Goal: Transaction & Acquisition: Purchase product/service

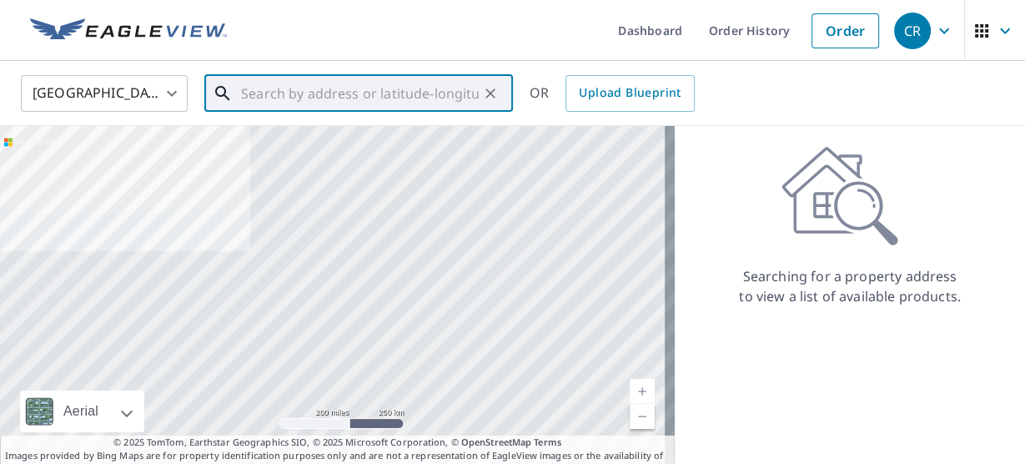
click at [280, 86] on input "text" at bounding box center [360, 93] width 238 height 47
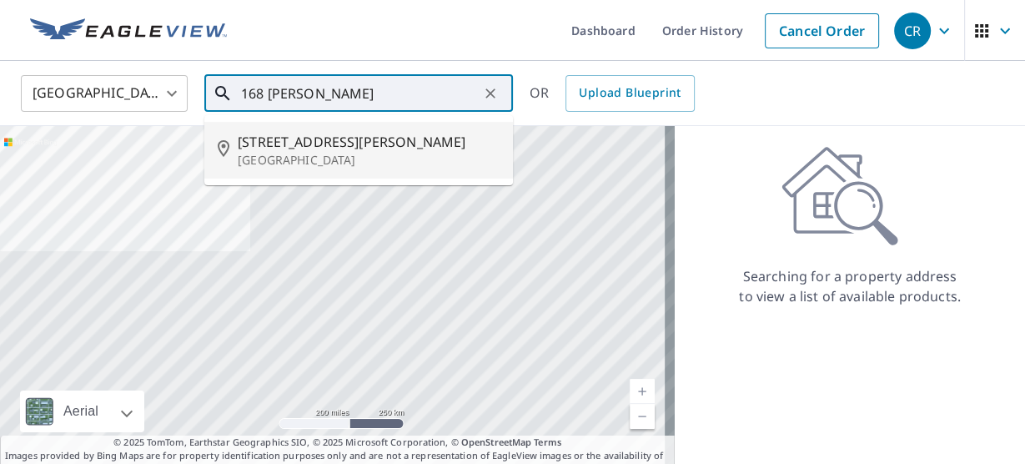
click at [287, 153] on p "[GEOGRAPHIC_DATA]" at bounding box center [369, 160] width 262 height 17
type input "[STREET_ADDRESS][PERSON_NAME]"
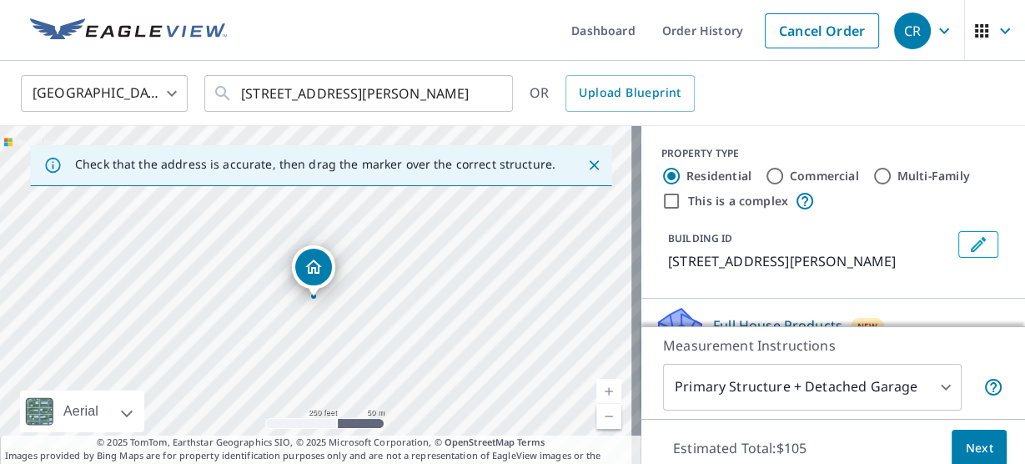
click at [406, 262] on div "[STREET_ADDRESS][PERSON_NAME]" at bounding box center [320, 301] width 641 height 350
drag, startPoint x: 400, startPoint y: 262, endPoint x: 460, endPoint y: 229, distance: 68.7
click at [460, 229] on div "[STREET_ADDRESS][PERSON_NAME]" at bounding box center [320, 301] width 641 height 350
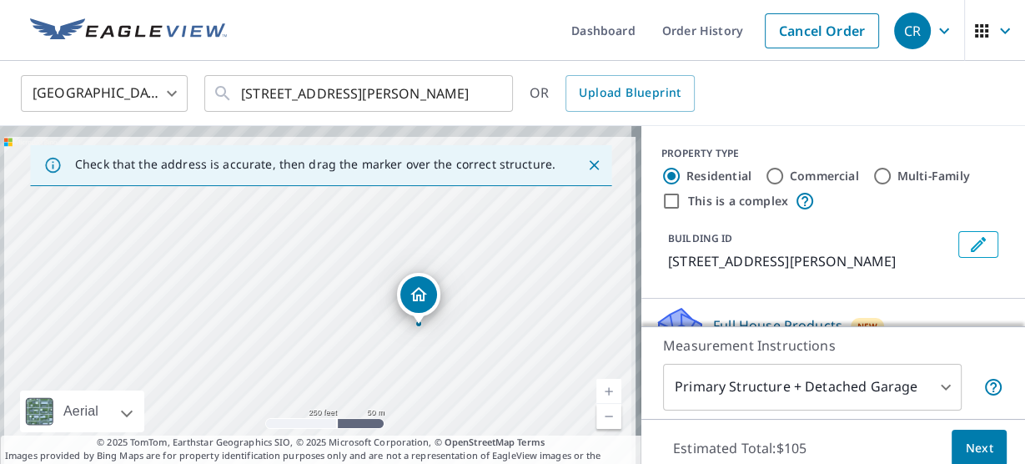
drag, startPoint x: 463, startPoint y: 240, endPoint x: 510, endPoint y: 302, distance: 77.4
click at [510, 302] on div "[STREET_ADDRESS][PERSON_NAME]" at bounding box center [320, 301] width 641 height 350
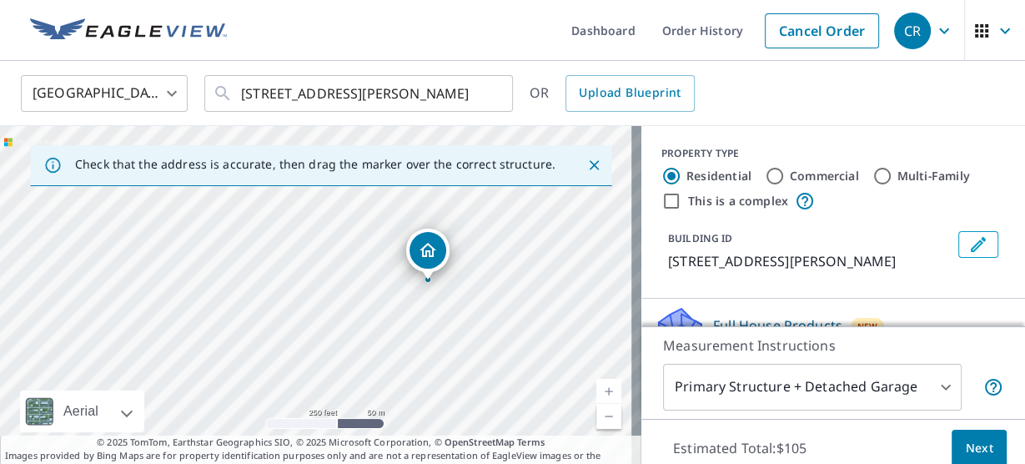
drag, startPoint x: 521, startPoint y: 319, endPoint x: 529, endPoint y: 270, distance: 49.8
click at [529, 270] on div "[STREET_ADDRESS][PERSON_NAME]" at bounding box center [320, 301] width 641 height 350
drag, startPoint x: 529, startPoint y: 270, endPoint x: 561, endPoint y: 155, distance: 119.4
click at [561, 155] on div "Check that the address is accurate, then drag the marker over the correct struc…" at bounding box center [320, 301] width 641 height 350
drag, startPoint x: 551, startPoint y: 216, endPoint x: 569, endPoint y: 180, distance: 39.9
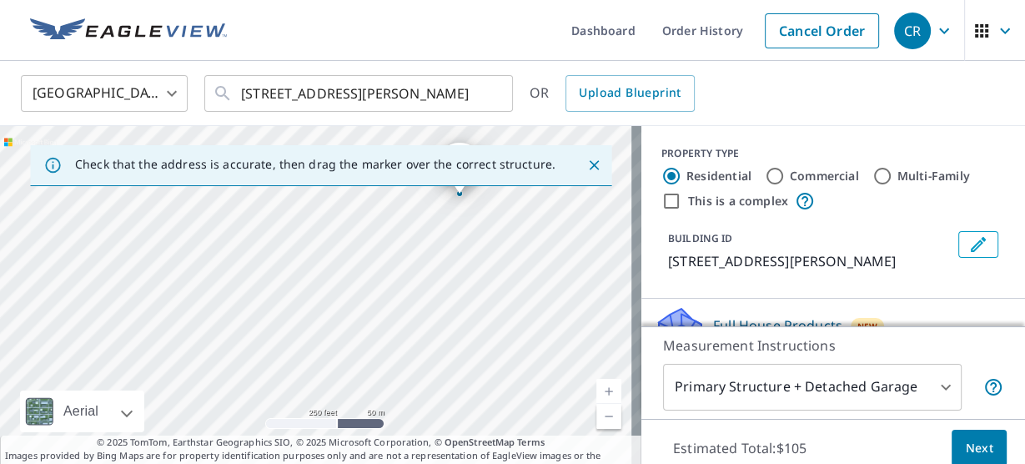
click at [569, 180] on div "Check that the address is accurate, then drag the marker over the correct struc…" at bounding box center [320, 301] width 641 height 350
drag, startPoint x: 569, startPoint y: 180, endPoint x: 569, endPoint y: 194, distance: 13.3
click at [569, 194] on div "Check that the address is accurate, then drag the marker over the correct struc…" at bounding box center [320, 301] width 641 height 350
drag, startPoint x: 569, startPoint y: 194, endPoint x: 553, endPoint y: 207, distance: 20.7
click at [553, 207] on div "[STREET_ADDRESS][PERSON_NAME]" at bounding box center [320, 301] width 641 height 350
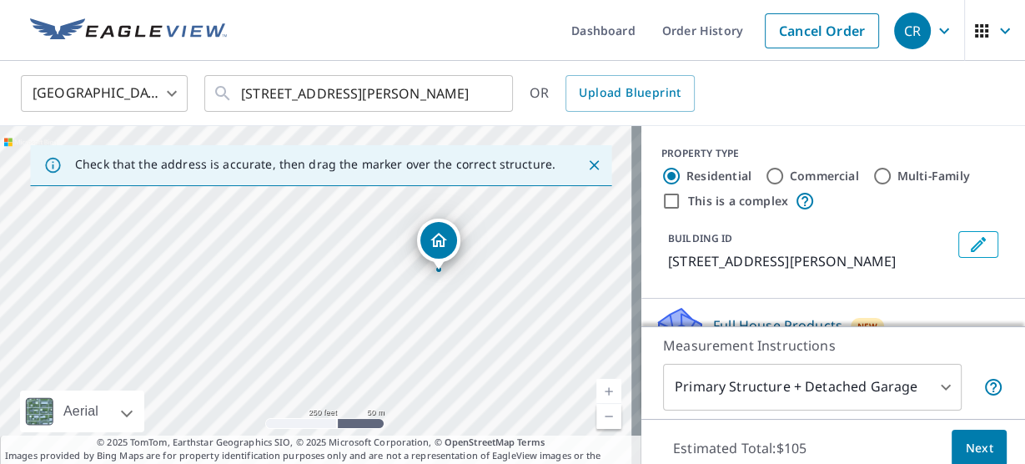
drag, startPoint x: 553, startPoint y: 207, endPoint x: 540, endPoint y: 264, distance: 59.1
click at [540, 264] on div "[STREET_ADDRESS][PERSON_NAME]" at bounding box center [320, 301] width 641 height 350
drag, startPoint x: 485, startPoint y: 235, endPoint x: 475, endPoint y: 404, distance: 168.8
click at [475, 404] on div "[STREET_ADDRESS][PERSON_NAME]" at bounding box center [320, 301] width 641 height 350
drag, startPoint x: 487, startPoint y: 264, endPoint x: 414, endPoint y: 450, distance: 200.0
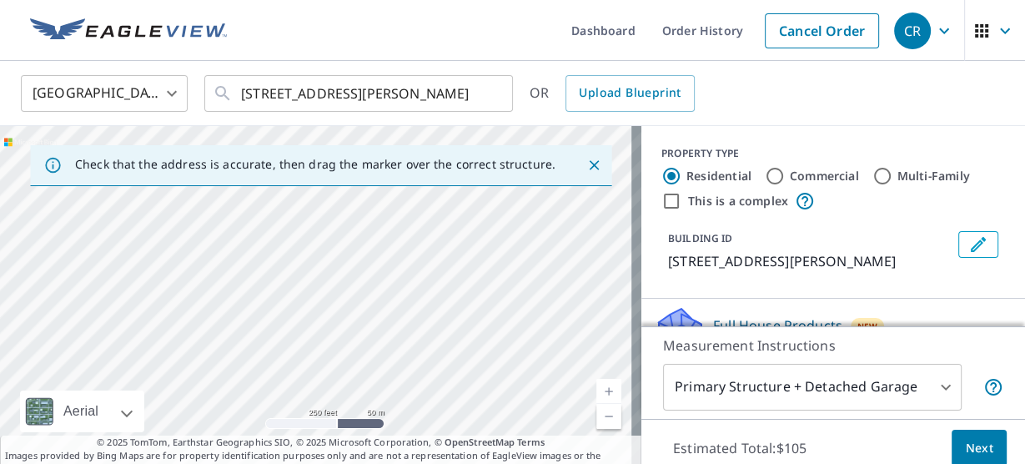
click at [414, 450] on div "Check that the address is accurate, then drag the marker over the correct struc…" at bounding box center [320, 301] width 641 height 350
drag, startPoint x: 78, startPoint y: 363, endPoint x: 339, endPoint y: 375, distance: 260.5
click at [339, 375] on div "[STREET_ADDRESS][PERSON_NAME]" at bounding box center [320, 301] width 641 height 350
drag, startPoint x: 204, startPoint y: 309, endPoint x: 407, endPoint y: 449, distance: 246.4
click at [407, 449] on div "Check that the address is accurate, then drag the marker over the correct struc…" at bounding box center [320, 301] width 641 height 350
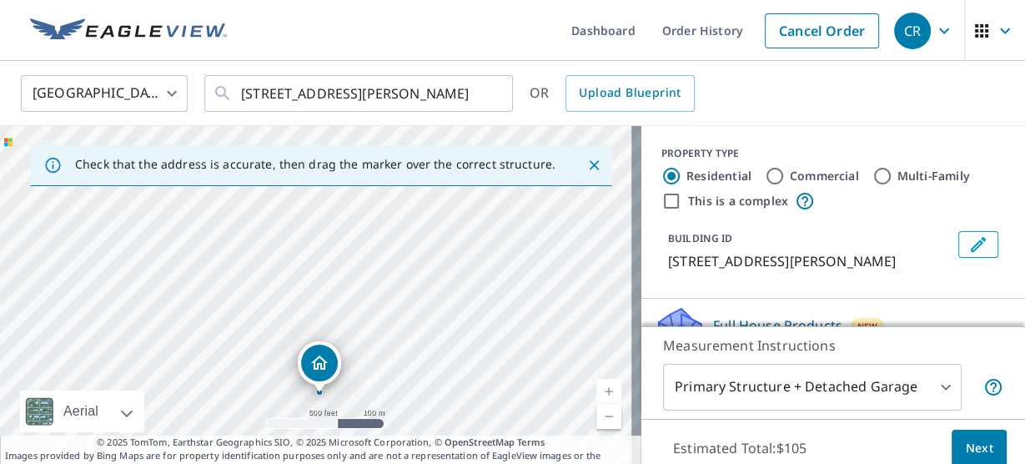
drag, startPoint x: 516, startPoint y: 299, endPoint x: 519, endPoint y: 393, distance: 94.3
click at [519, 393] on div "[STREET_ADDRESS][PERSON_NAME]" at bounding box center [320, 301] width 641 height 350
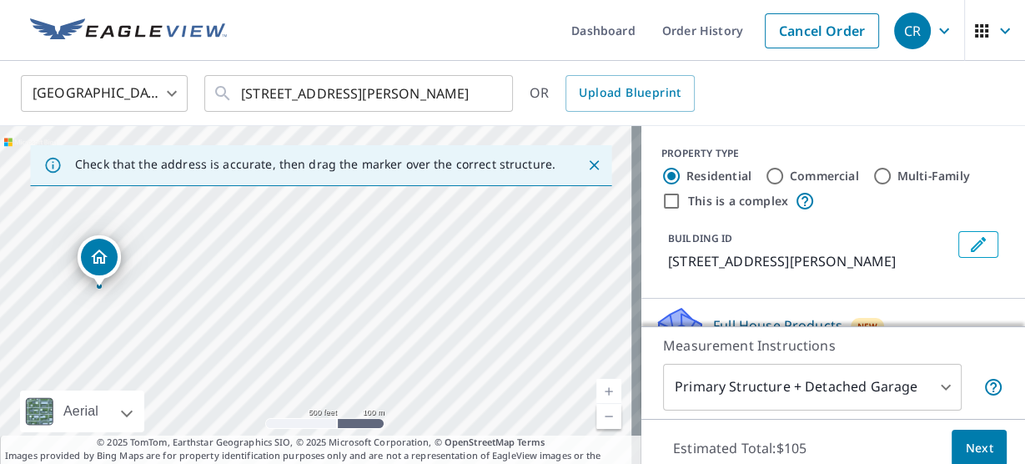
drag, startPoint x: 547, startPoint y: 296, endPoint x: 349, endPoint y: 161, distance: 240.2
click at [349, 161] on div "Check that the address is accurate, then drag the marker over the correct struc…" at bounding box center [320, 301] width 641 height 350
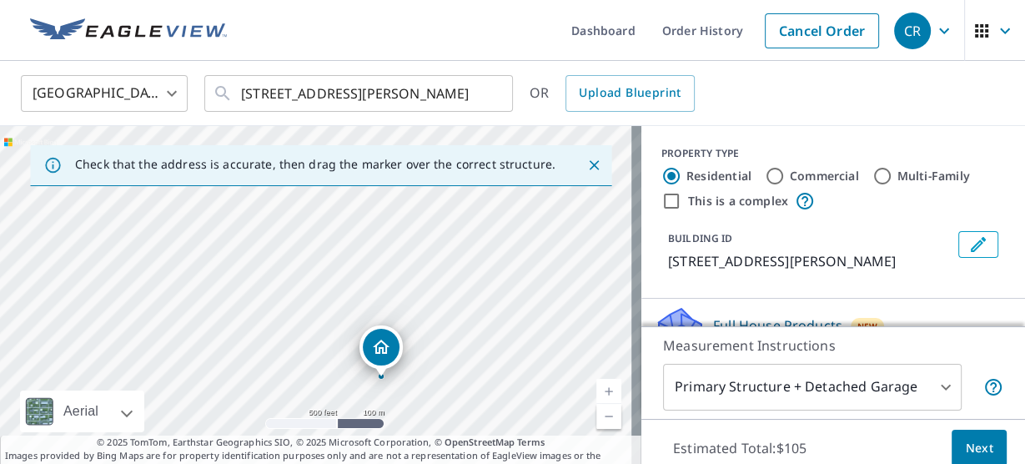
drag, startPoint x: 375, startPoint y: 244, endPoint x: 611, endPoint y: 286, distance: 240.6
click at [611, 286] on div "[STREET_ADDRESS][PERSON_NAME]" at bounding box center [320, 301] width 641 height 350
click at [662, 199] on input "This is a complex" at bounding box center [672, 201] width 20 height 20
checkbox input "true"
radio input "false"
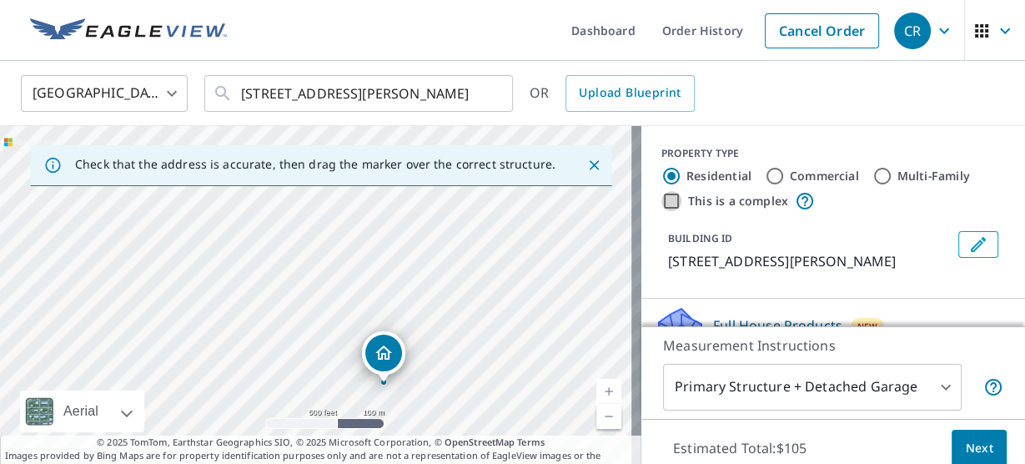
radio input "true"
type input "4"
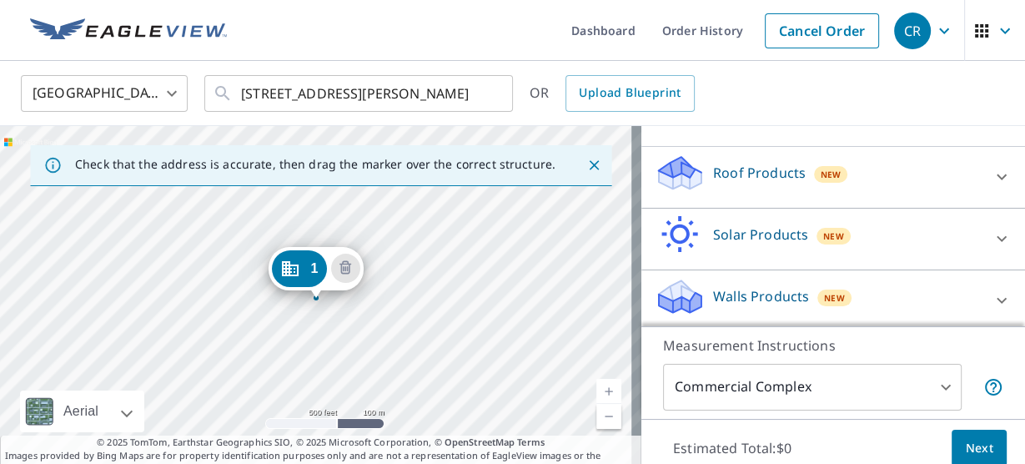
scroll to position [254, 0]
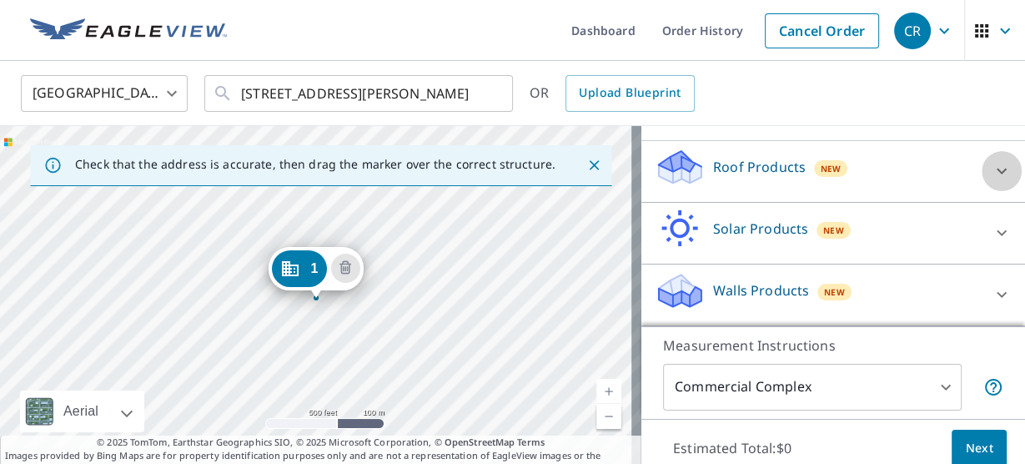
click at [997, 174] on icon at bounding box center [1002, 172] width 10 height 6
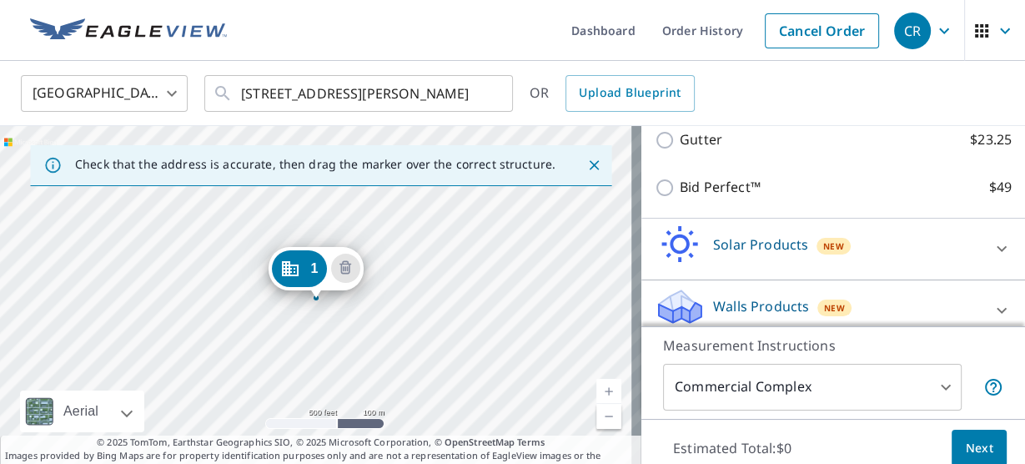
scroll to position [352, 0]
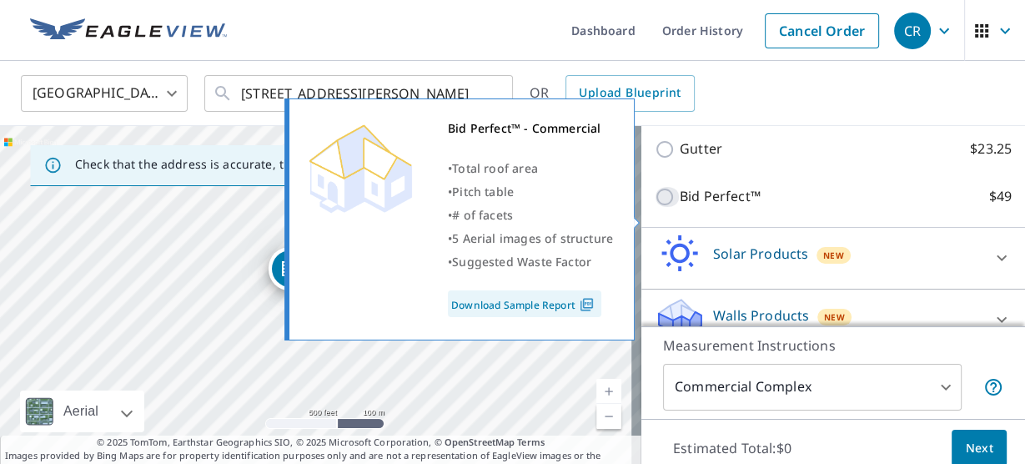
click at [655, 207] on input "Bid Perfect™ $49" at bounding box center [667, 197] width 25 height 20
checkbox input "true"
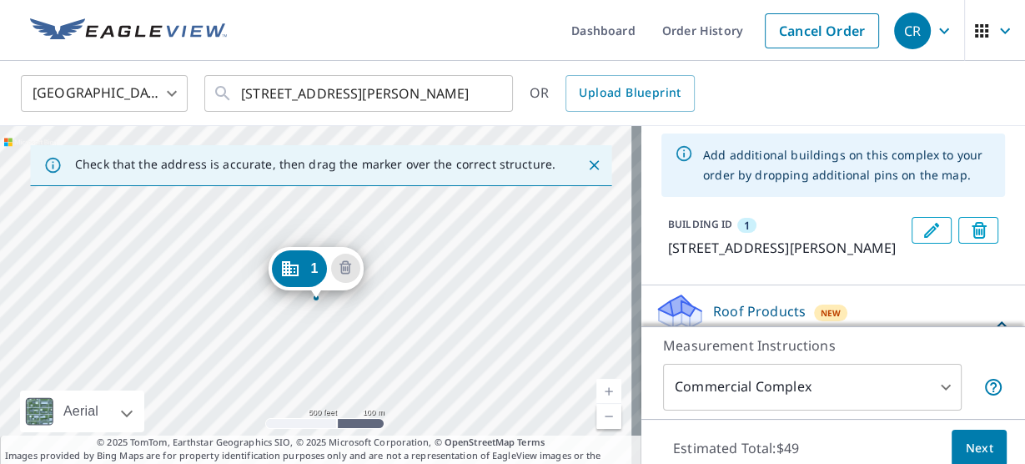
scroll to position [0, 0]
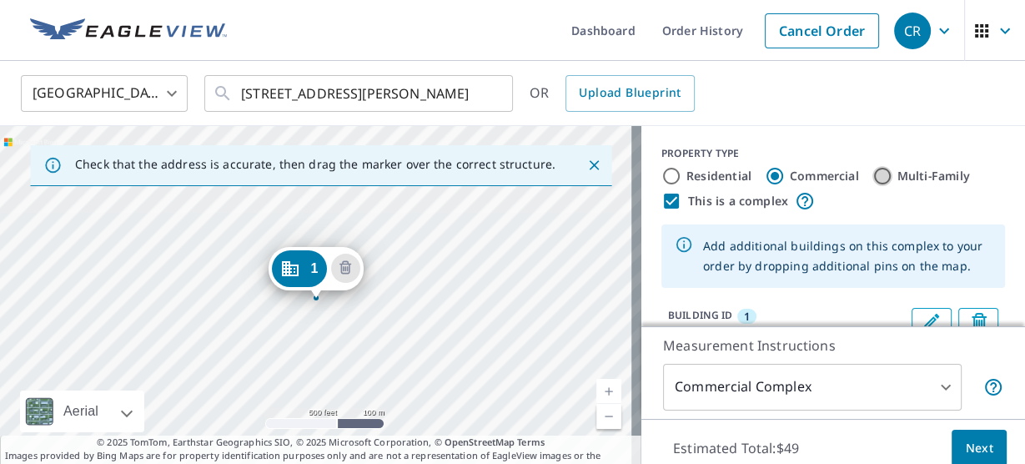
click at [873, 174] on input "Multi-Family" at bounding box center [883, 176] width 20 height 20
radio input "true"
type input "2"
click at [668, 182] on input "Residential" at bounding box center [672, 176] width 20 height 20
radio input "true"
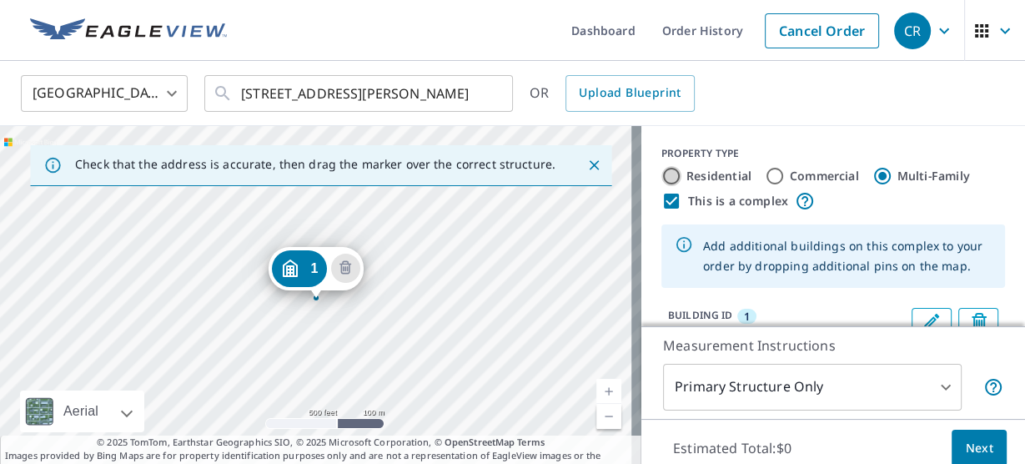
type input "1"
click at [873, 179] on input "Multi-Family" at bounding box center [883, 176] width 20 height 20
radio input "true"
type input "2"
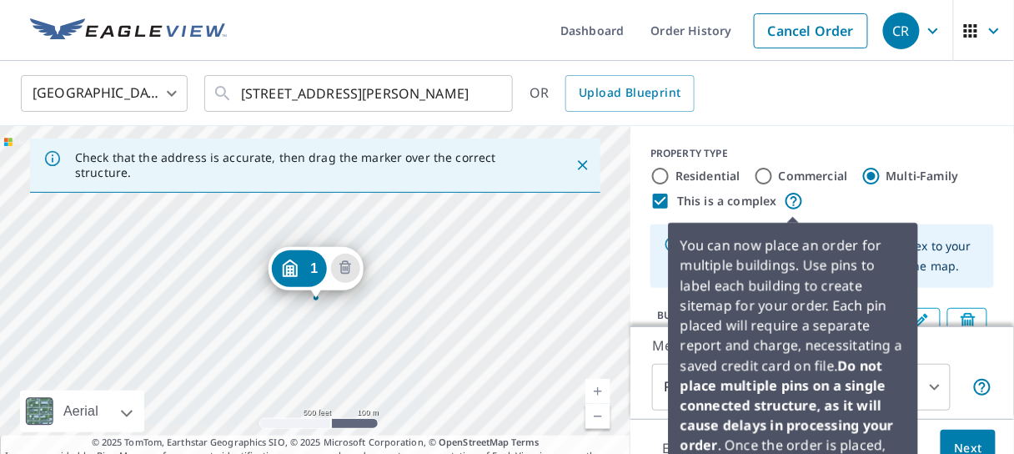
drag, startPoint x: 791, startPoint y: 233, endPoint x: 786, endPoint y: 197, distance: 36.2
click at [786, 197] on div "PROPERTY TYPE Residential Commercial Multi-Family This is a complex Add additio…" at bounding box center [823, 251] width 384 height 250
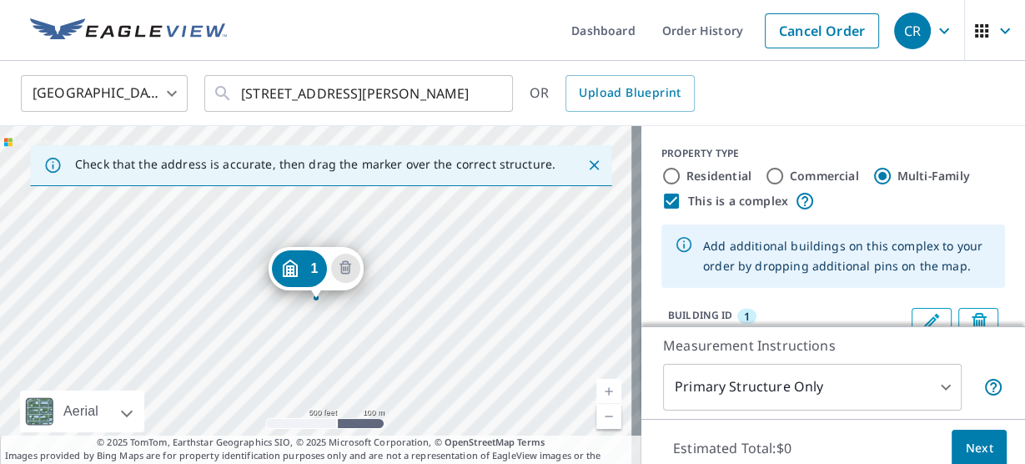
click at [931, 83] on div "[GEOGRAPHIC_DATA] [GEOGRAPHIC_DATA] ​ [STREET_ADDRESS][PERSON_NAME] ​ OR Upload…" at bounding box center [506, 92] width 997 height 39
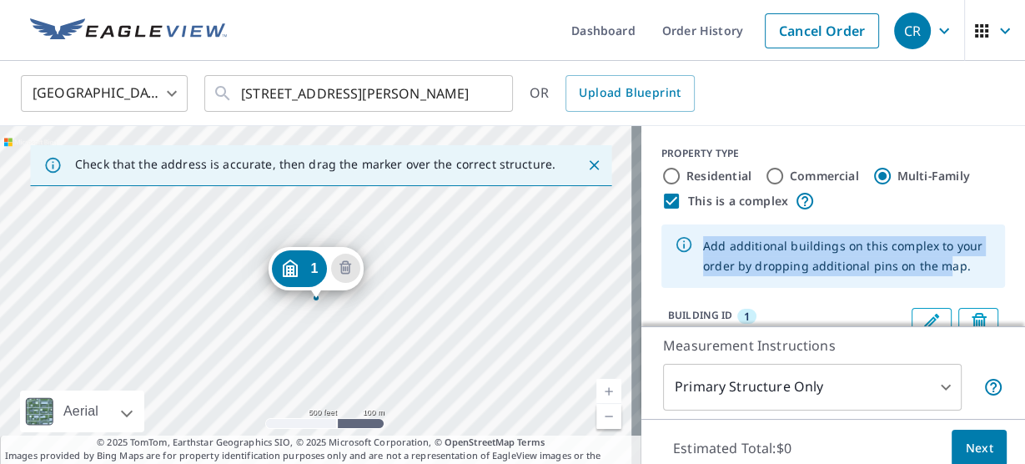
drag, startPoint x: 933, startPoint y: 279, endPoint x: 919, endPoint y: 207, distance: 73.8
click at [919, 207] on div "PROPERTY TYPE Residential Commercial Multi-Family This is a complex Add additio…" at bounding box center [833, 251] width 384 height 250
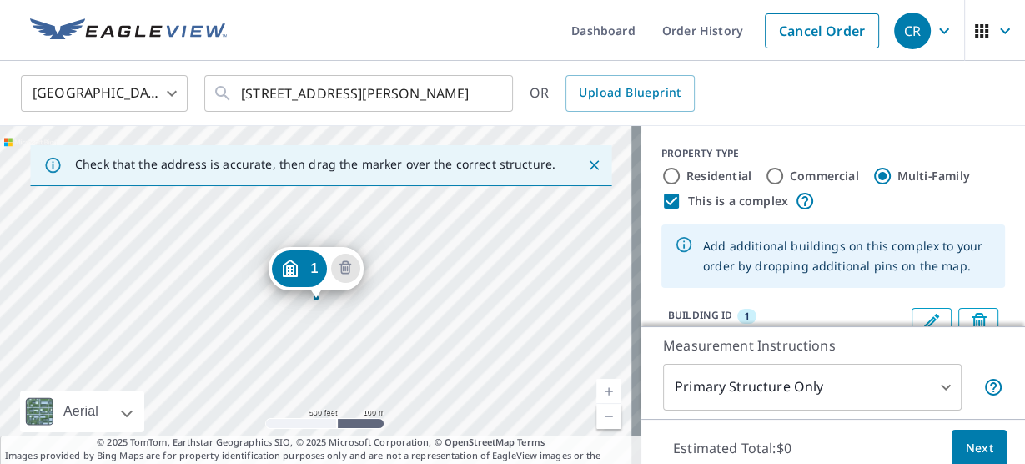
click at [929, 133] on div "PROPERTY TYPE Residential Commercial Multi-Family This is a complex Add additio…" at bounding box center [833, 251] width 384 height 250
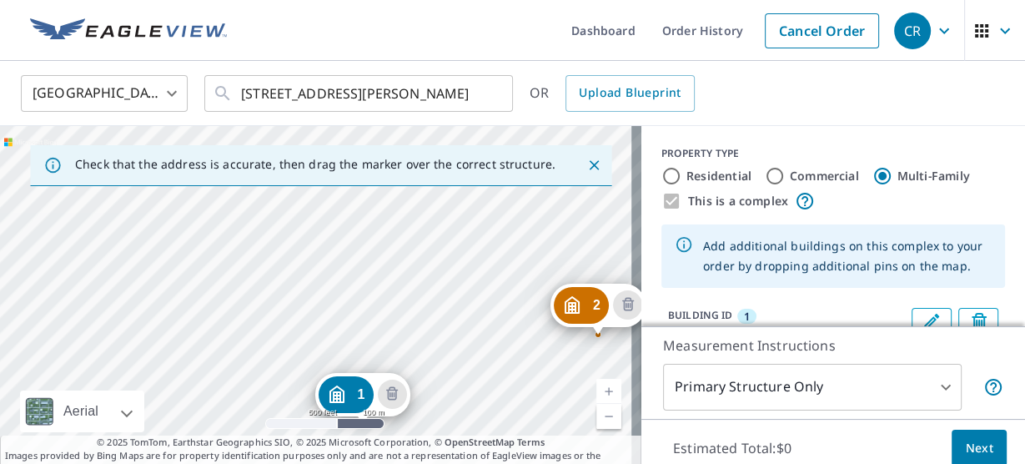
drag, startPoint x: 551, startPoint y: 212, endPoint x: 536, endPoint y: 361, distance: 150.1
click at [536, 361] on div "[GEOGRAPHIC_DATA][STREET_ADDRESS] 1 [STREET_ADDRESS][PERSON_NAME]" at bounding box center [320, 301] width 641 height 350
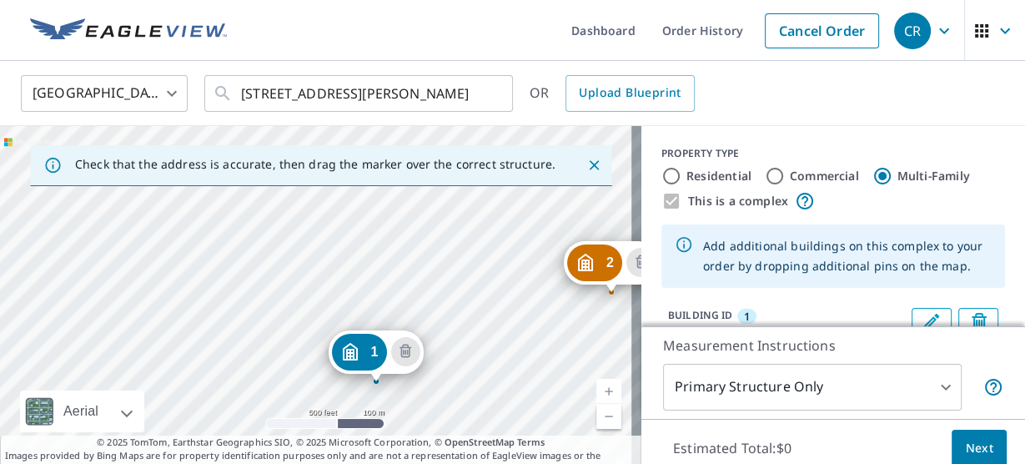
drag, startPoint x: 505, startPoint y: 233, endPoint x: 521, endPoint y: 183, distance: 52.8
click at [521, 183] on div "Check that the address is accurate, then drag the marker over the correct struc…" at bounding box center [320, 301] width 641 height 350
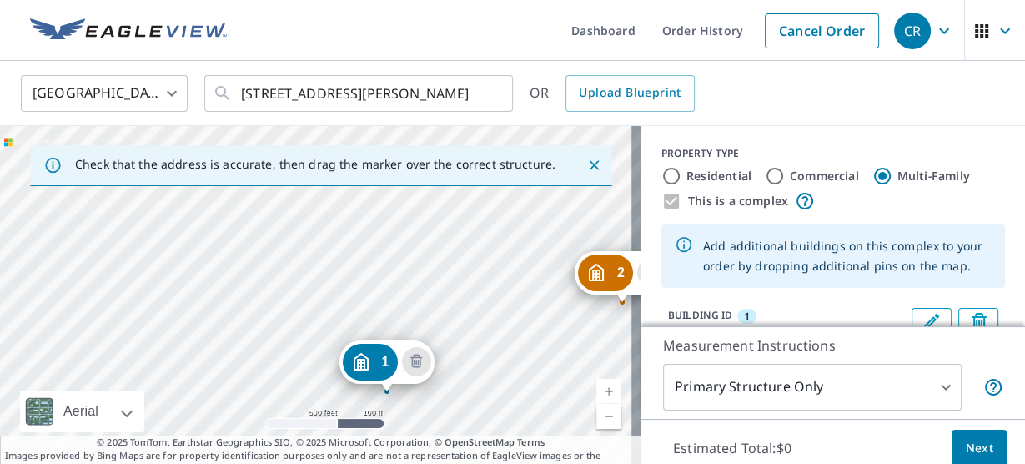
drag, startPoint x: 530, startPoint y: 220, endPoint x: 529, endPoint y: 199, distance: 20.9
click at [529, 199] on div "[GEOGRAPHIC_DATA][STREET_ADDRESS] 1 [STREET_ADDRESS][PERSON_NAME]" at bounding box center [320, 301] width 641 height 350
